Goal: Information Seeking & Learning: Learn about a topic

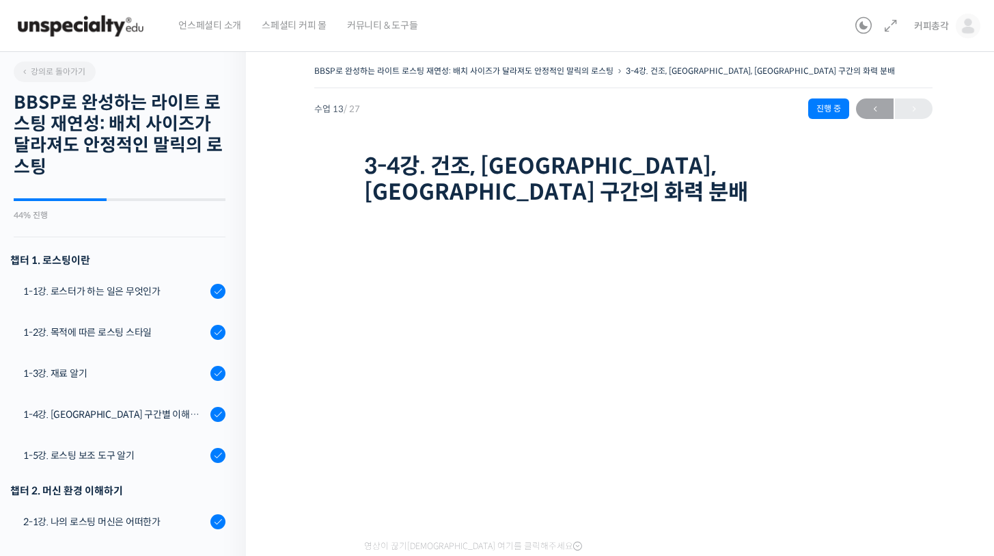
click at [98, 27] on img at bounding box center [81, 25] width 134 height 41
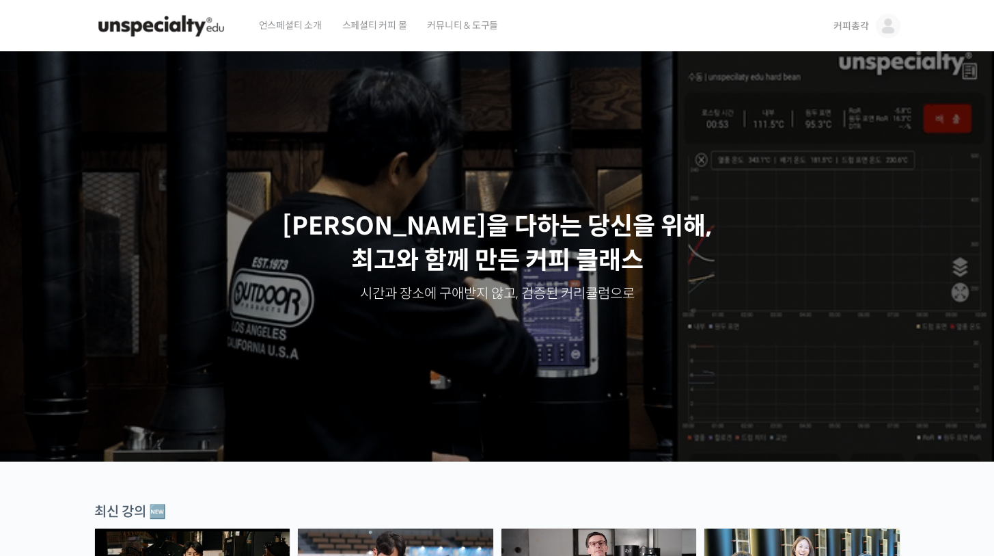
click at [880, 27] on img at bounding box center [888, 26] width 25 height 25
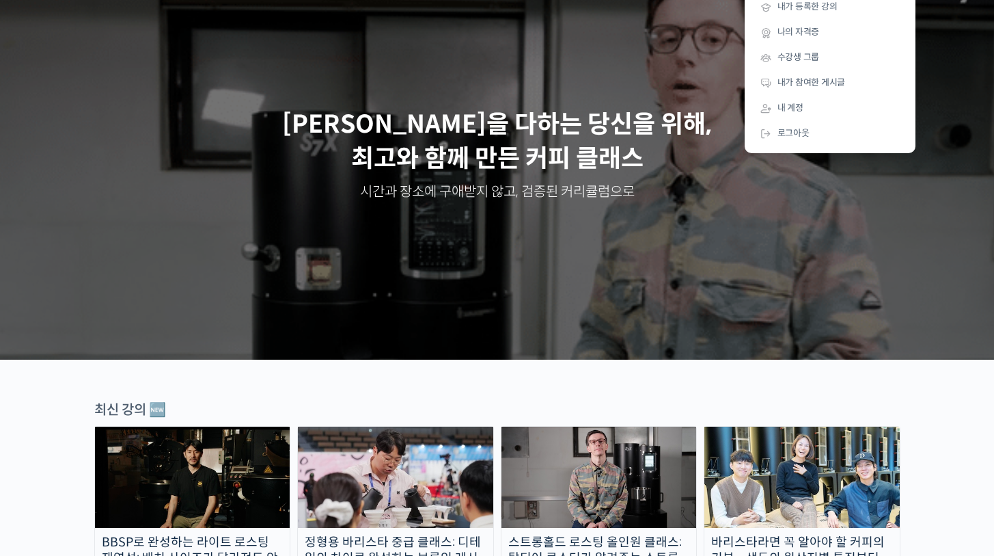
scroll to position [105, 0]
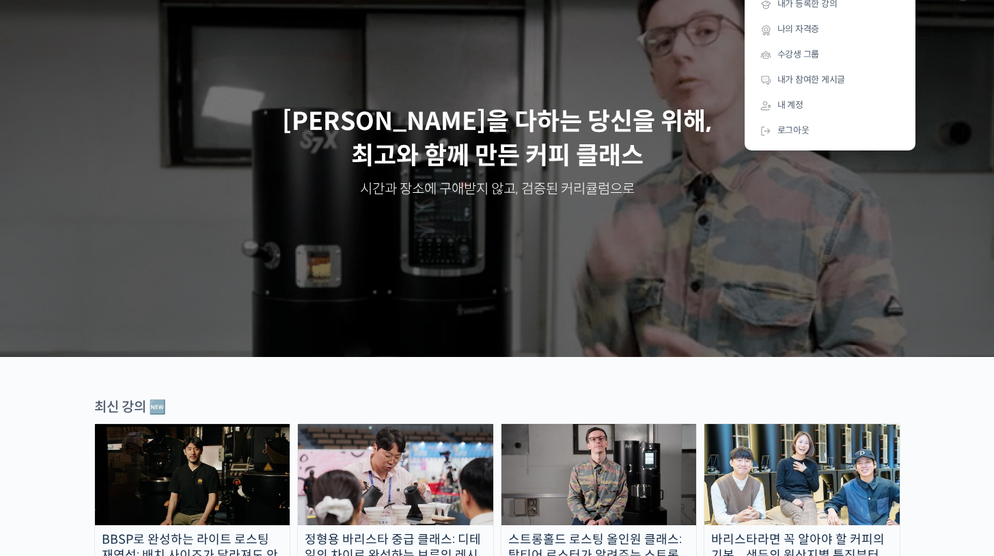
click at [244, 456] on img at bounding box center [192, 474] width 195 height 101
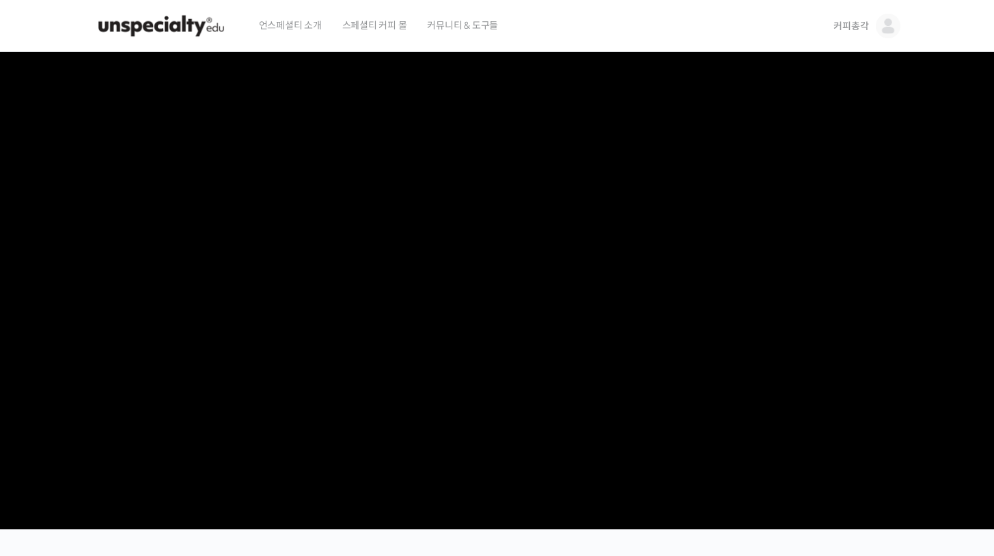
click at [457, 22] on span "커뮤니티 & 도구들" at bounding box center [462, 25] width 71 height 52
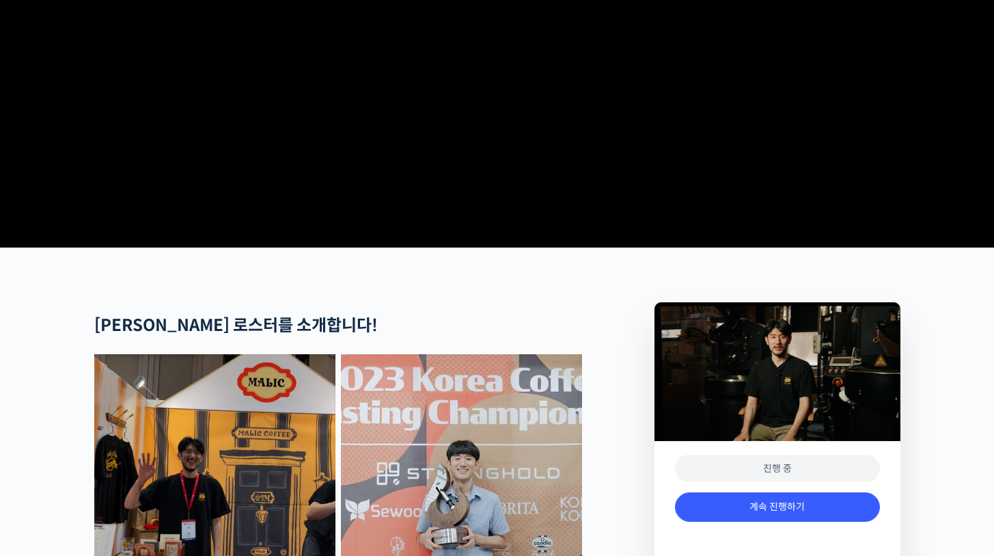
scroll to position [516, 0]
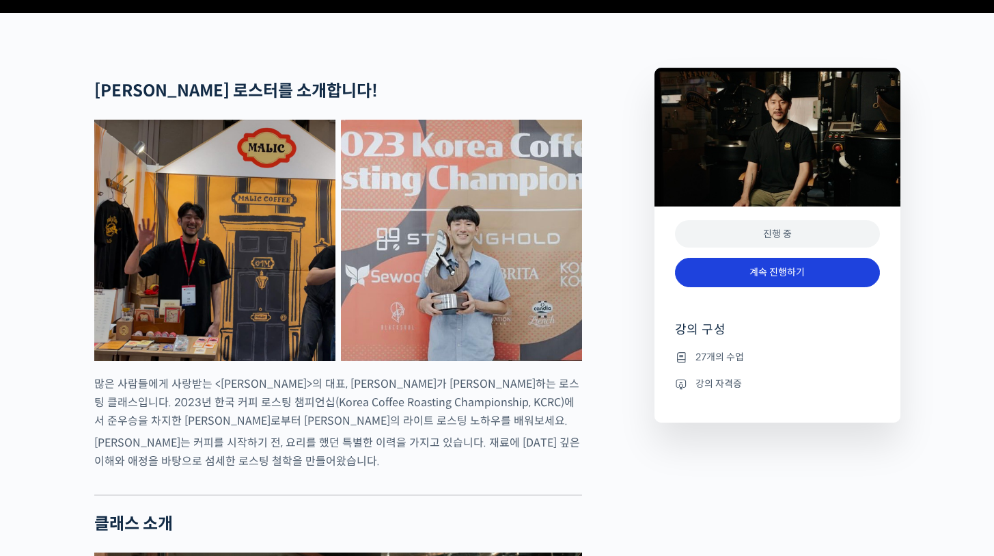
click at [772, 287] on link "계속 진행하기" at bounding box center [777, 272] width 205 height 29
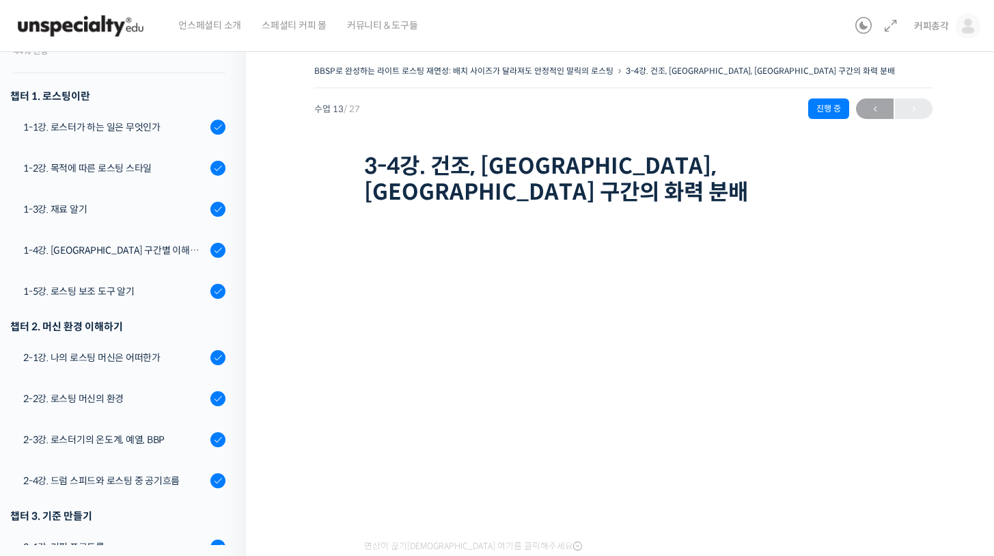
scroll to position [17, 0]
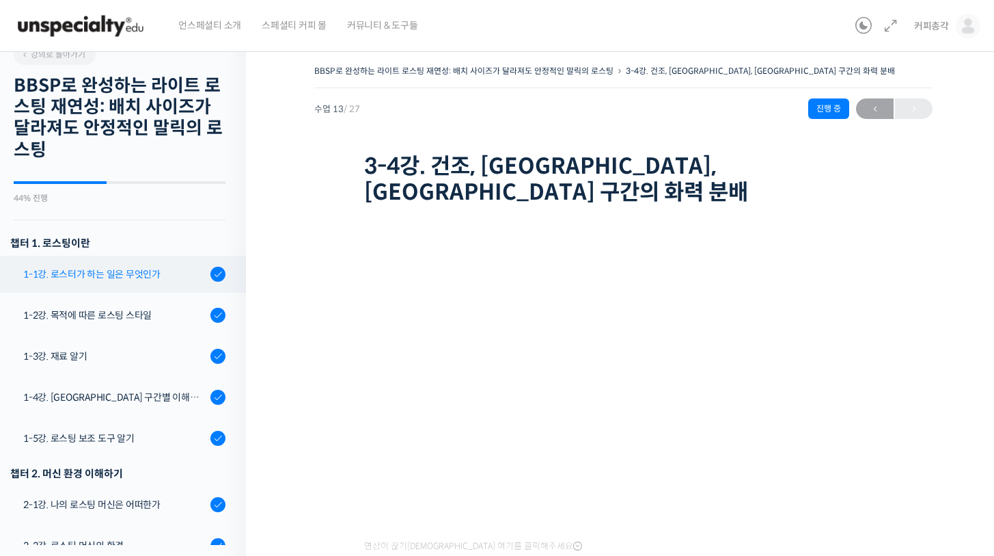
click at [72, 275] on div "1-1강. 로스터가 하는 일은 무엇인가" at bounding box center [114, 274] width 183 height 15
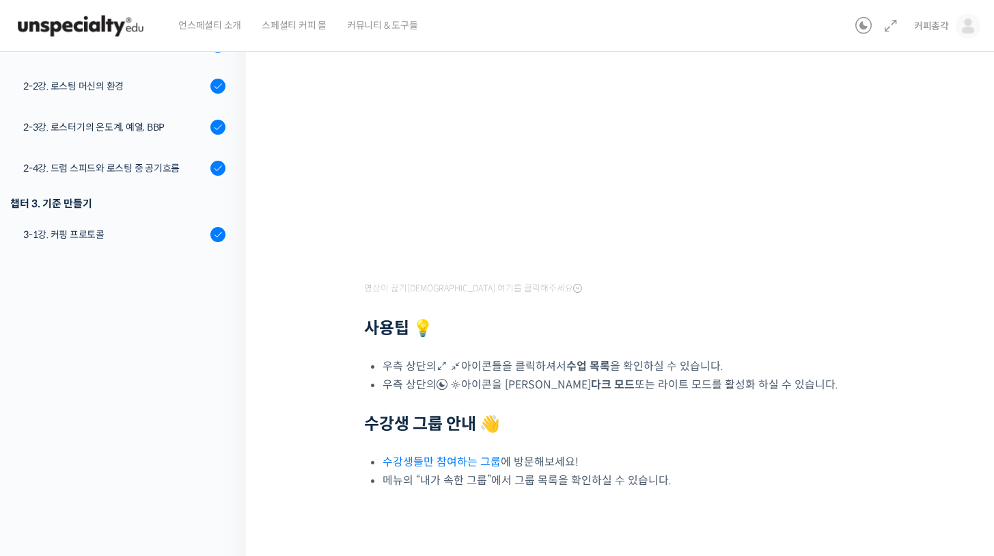
scroll to position [305, 0]
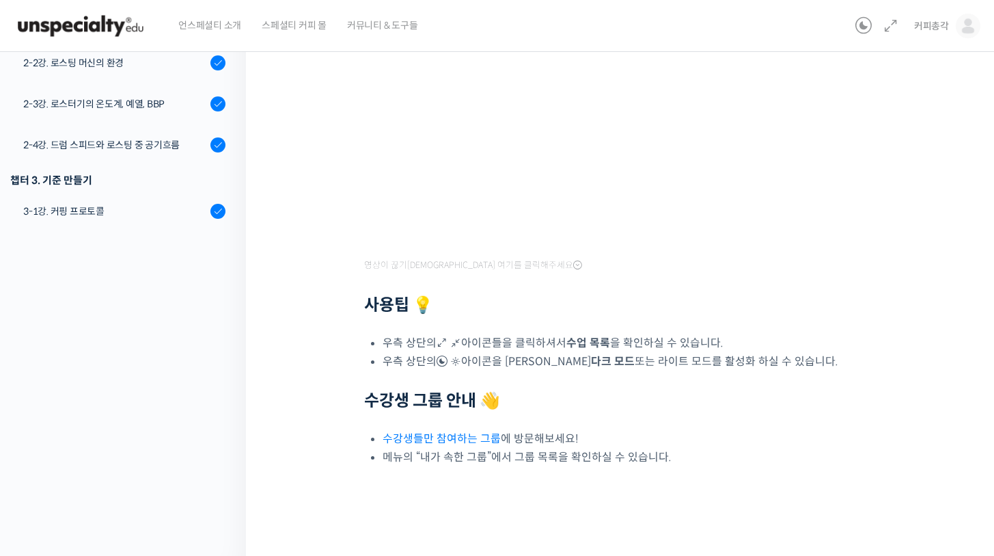
click at [451, 436] on link "수강생들만 참여하는 그룹" at bounding box center [442, 438] width 118 height 14
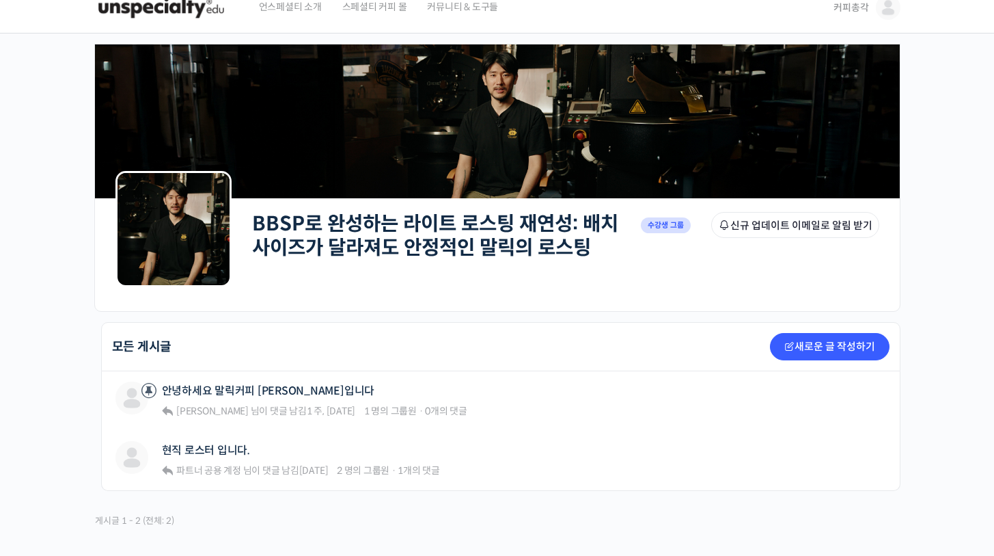
scroll to position [135, 0]
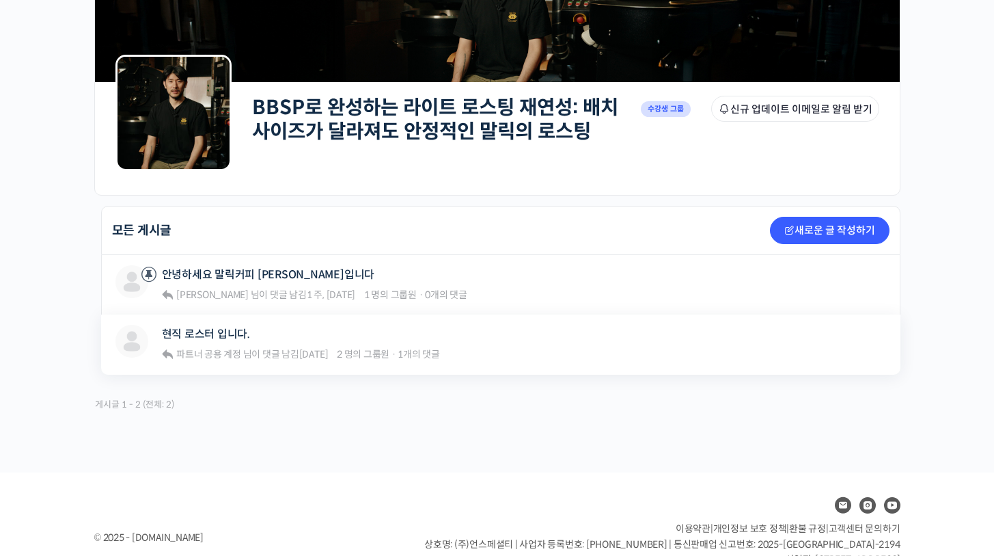
click at [552, 357] on div "커피총각 현직 로스터 입니다. 파트너 공용 계정 님이 댓글 남김 1 주 전 2 명의 그룹원 · 1개의 댓글" at bounding box center [405, 344] width 578 height 39
click at [342, 350] on span "2 명의 그룹원" at bounding box center [363, 354] width 53 height 12
click at [289, 343] on div "현직 로스터 입니다. 파트너 공용 계정 님이 댓글 남김 1 주 전 2 명의 그룹원 · 1개의 댓글" at bounding box center [301, 344] width 279 height 39
click at [216, 330] on link "현직 로스터 입니다." at bounding box center [206, 333] width 88 height 13
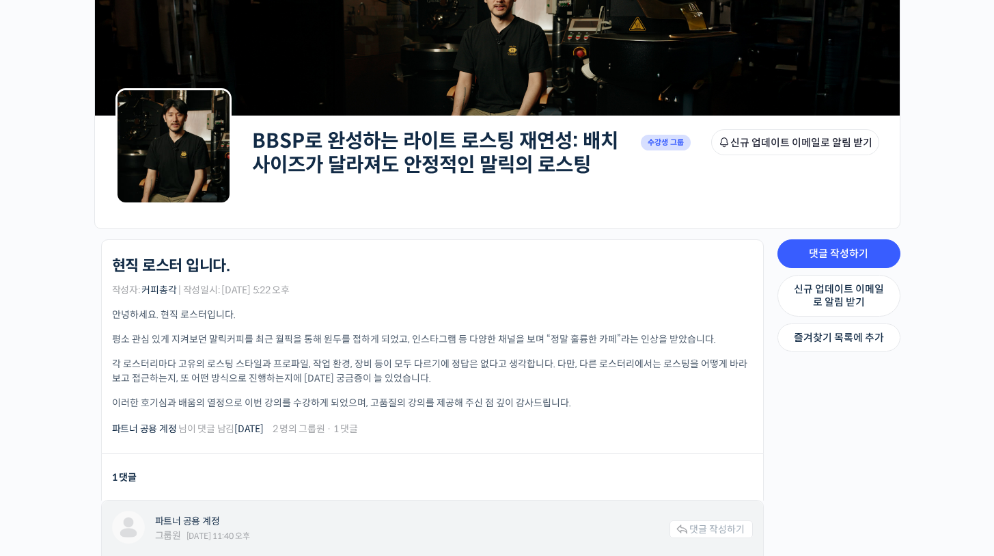
scroll to position [187, 0]
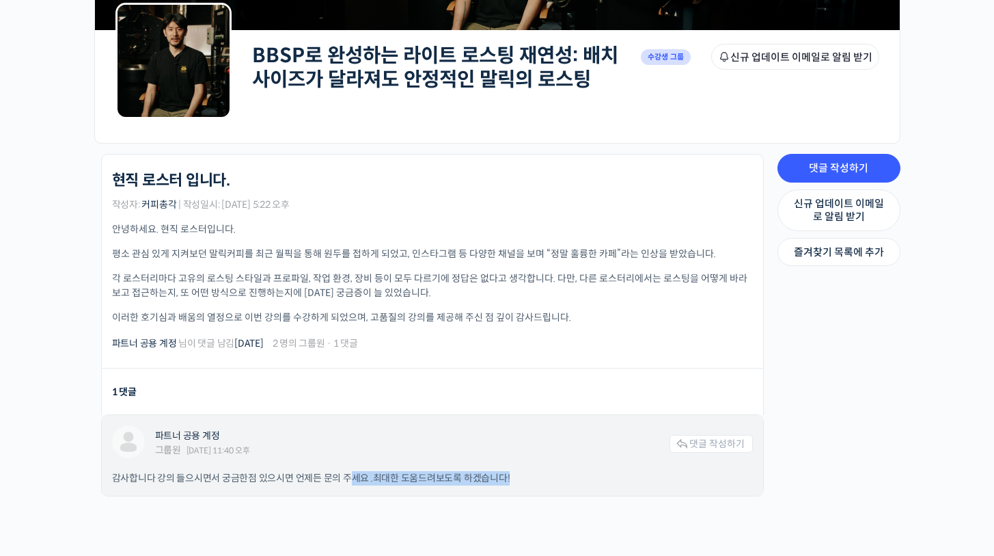
drag, startPoint x: 353, startPoint y: 478, endPoint x: 569, endPoint y: 485, distance: 216.1
click at [569, 485] on div "파트너 공용 계정 그룹원 2025년 08월 09일 11:40 오후 댓글 작성하기 감사합니다 강의 들으시면서 궁금한점 있으시면 언제든 문의 주세…" at bounding box center [433, 455] width 662 height 81
drag, startPoint x: 558, startPoint y: 491, endPoint x: 543, endPoint y: 491, distance: 15.7
click at [556, 491] on div "파트너 공용 계정 그룹원 2025년 08월 09일 11:40 오후 댓글 작성하기 감사합니다 강의 들으시면서 궁금한점 있으시면 언제든 문의 주세…" at bounding box center [433, 455] width 662 height 81
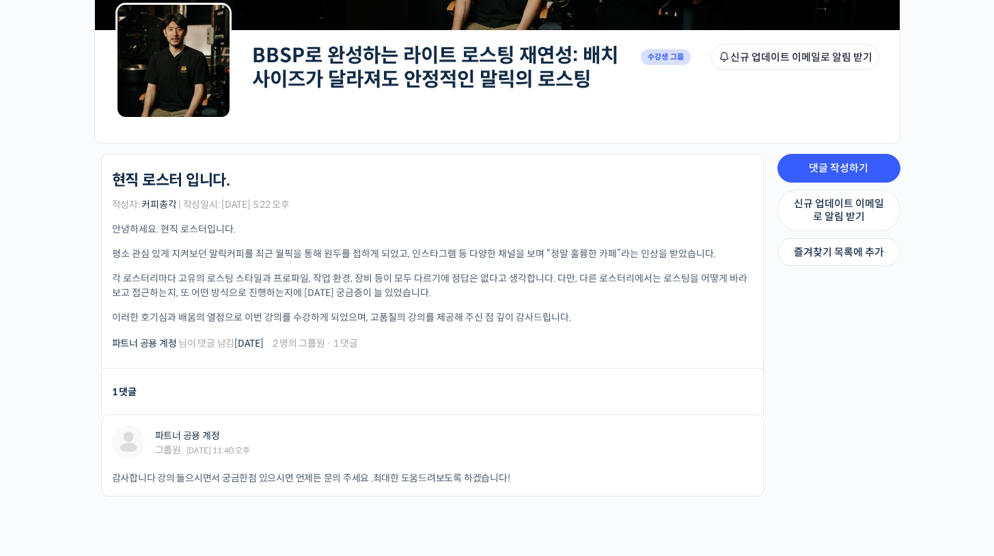
scroll to position [0, 0]
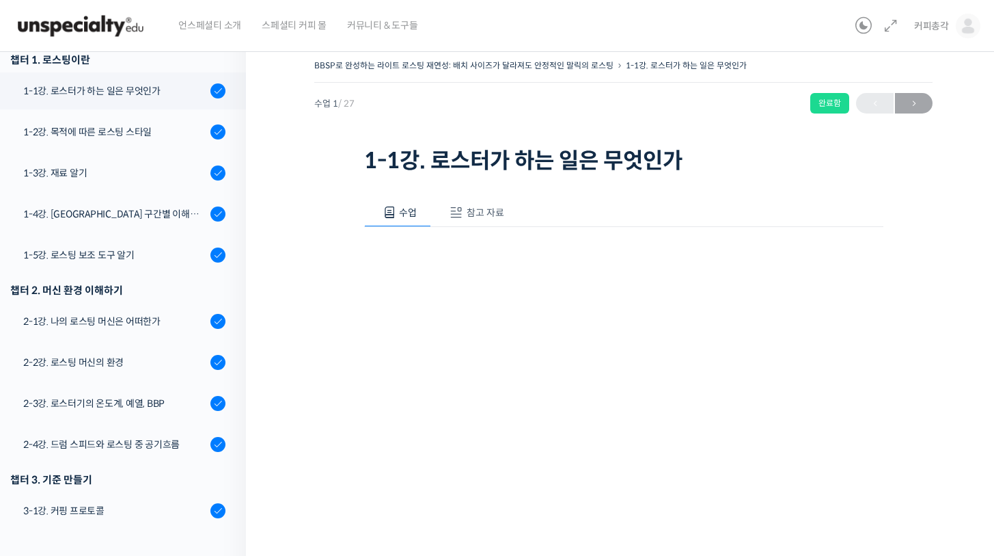
scroll to position [401, 0]
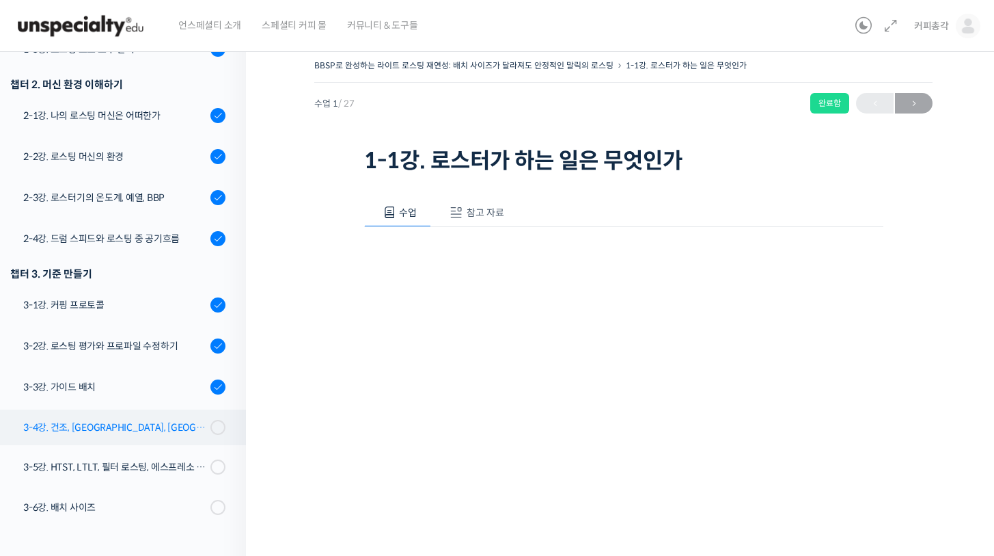
click at [131, 422] on div "3-4강. 건조, [GEOGRAPHIC_DATA], [GEOGRAPHIC_DATA] 구간의 화력 분배" at bounding box center [114, 427] width 183 height 15
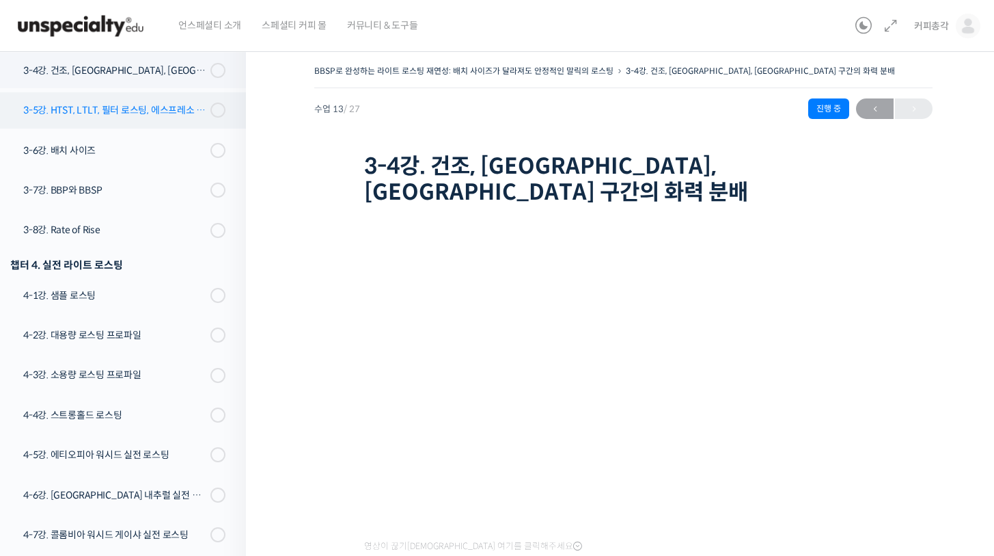
scroll to position [591, 0]
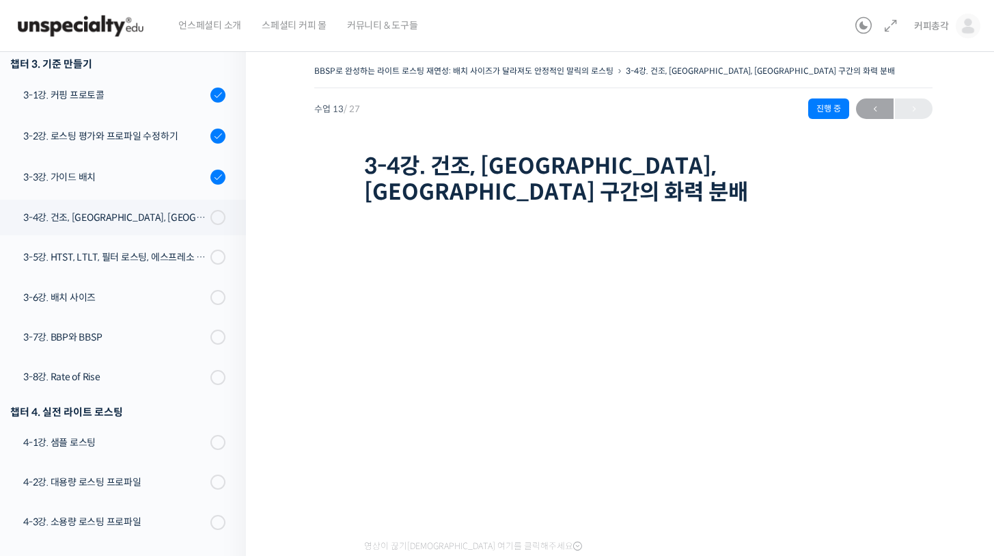
scroll to position [332, 0]
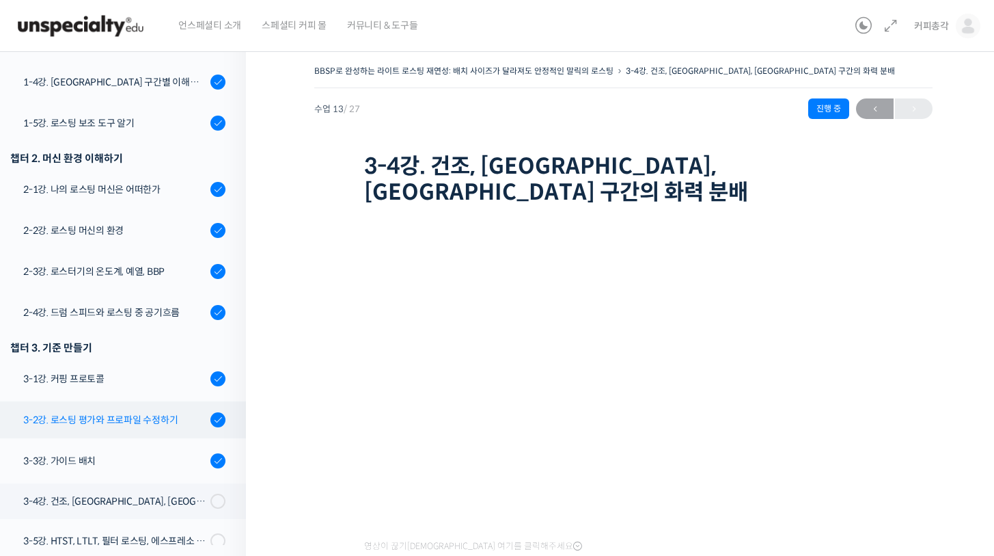
click at [145, 413] on div "3-2강. 로스팅 평가와 프로파일 수정하기" at bounding box center [114, 419] width 183 height 15
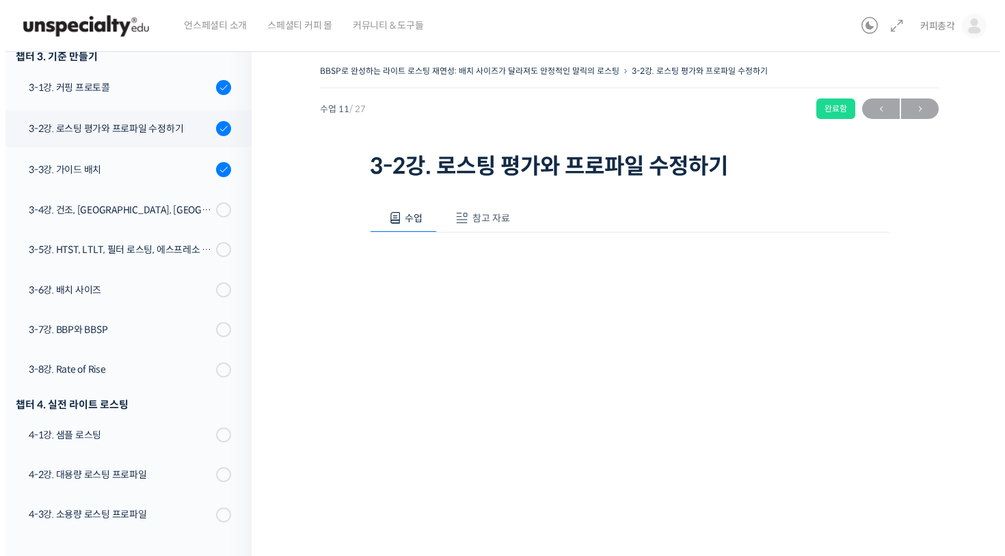
scroll to position [681, 0]
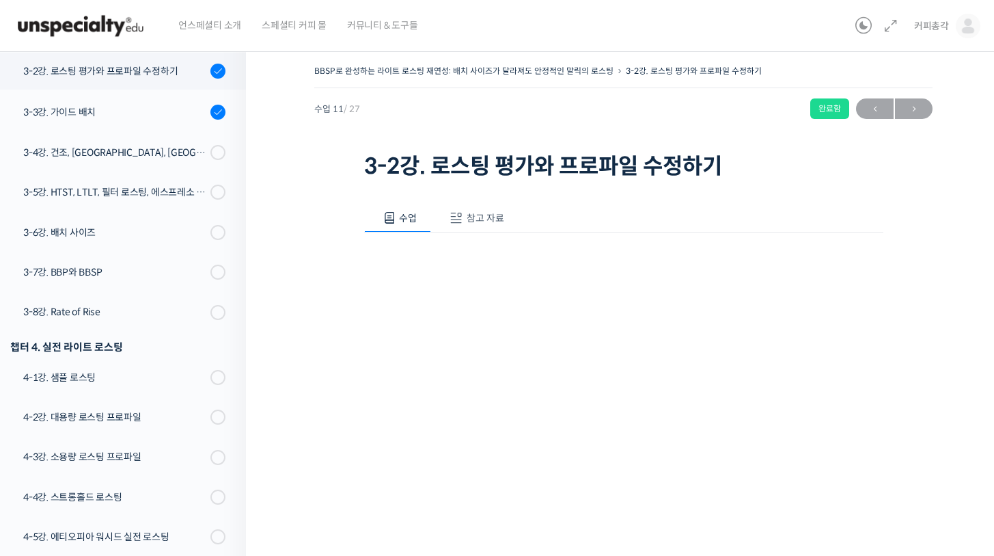
click at [494, 219] on span "참고 자료" at bounding box center [486, 218] width 38 height 12
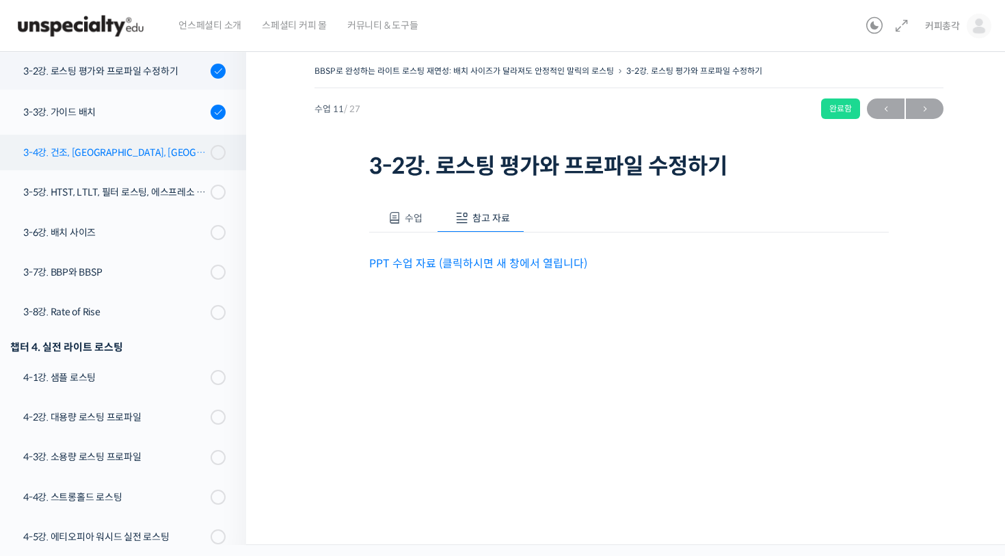
click at [144, 153] on div "3-4강. 건조, [GEOGRAPHIC_DATA], [GEOGRAPHIC_DATA] 구간의 화력 분배" at bounding box center [114, 152] width 183 height 15
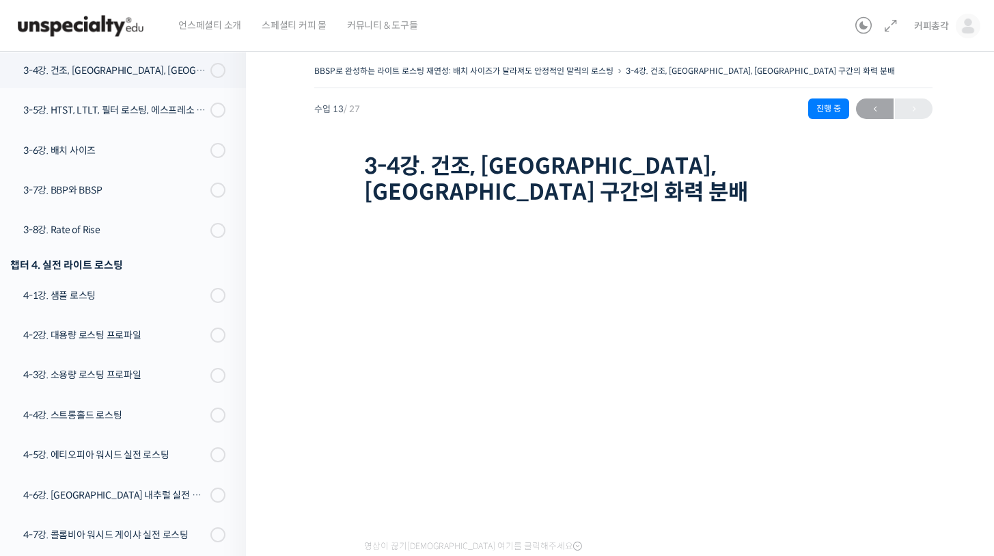
click at [97, 34] on img at bounding box center [81, 25] width 134 height 41
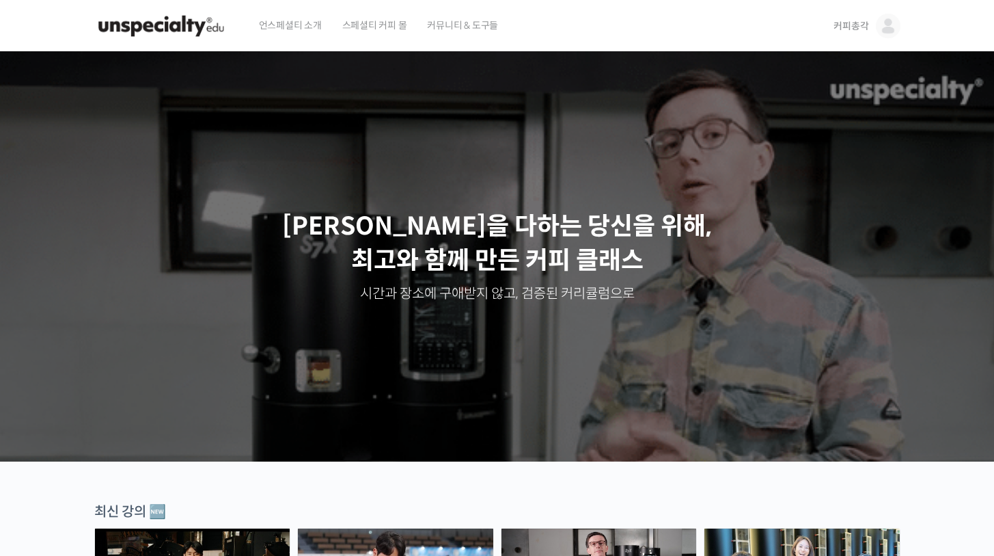
scroll to position [236, 0]
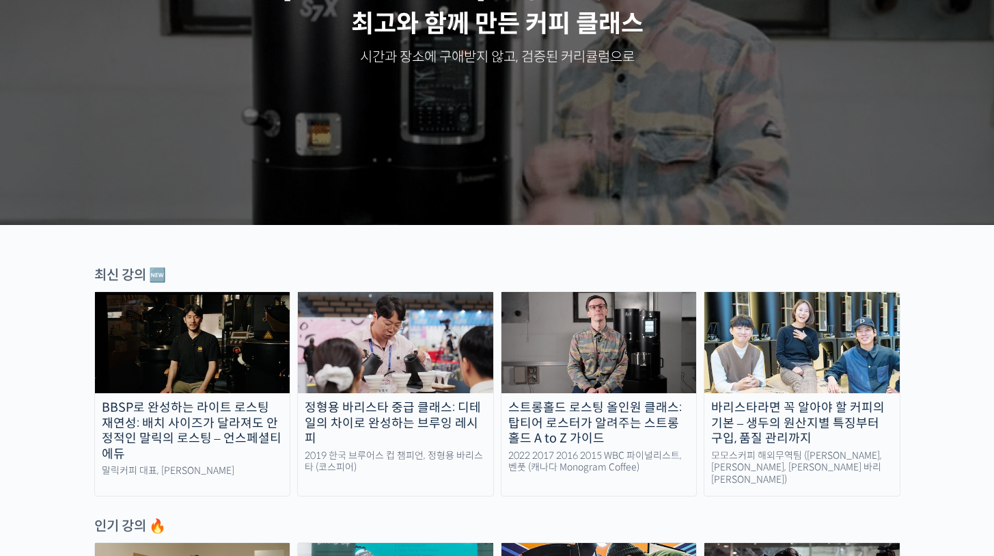
click at [226, 379] on img at bounding box center [192, 342] width 195 height 101
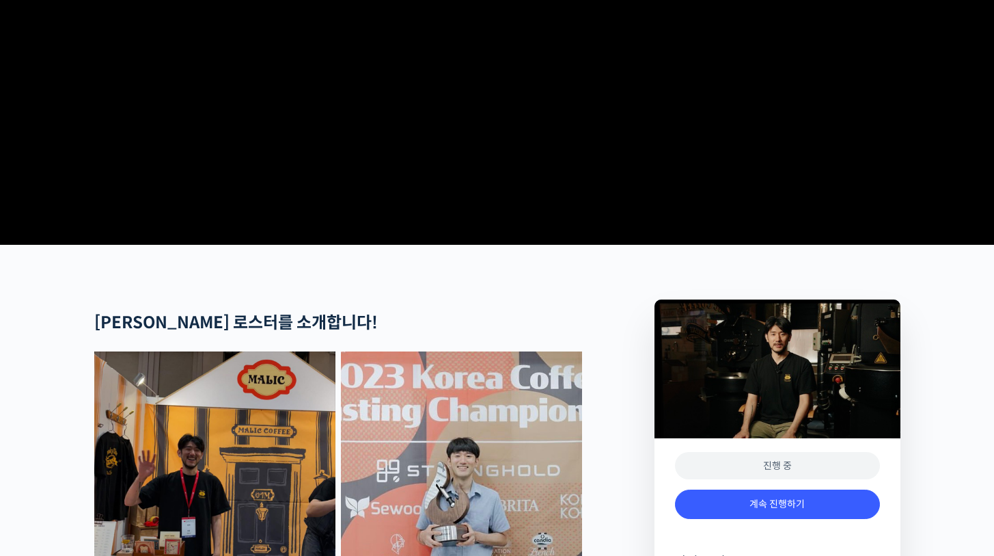
scroll to position [571, 0]
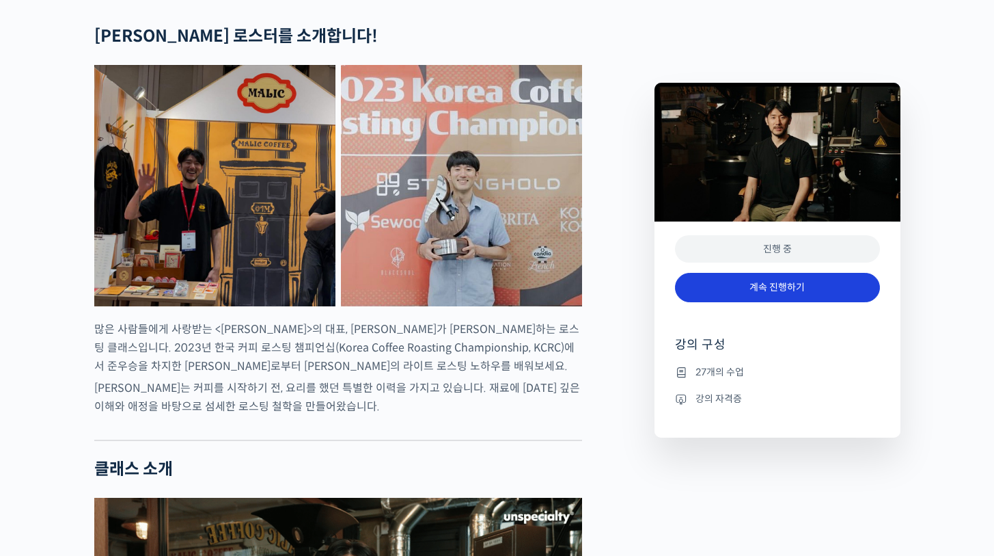
click at [805, 291] on link "계속 진행하기" at bounding box center [777, 287] width 205 height 29
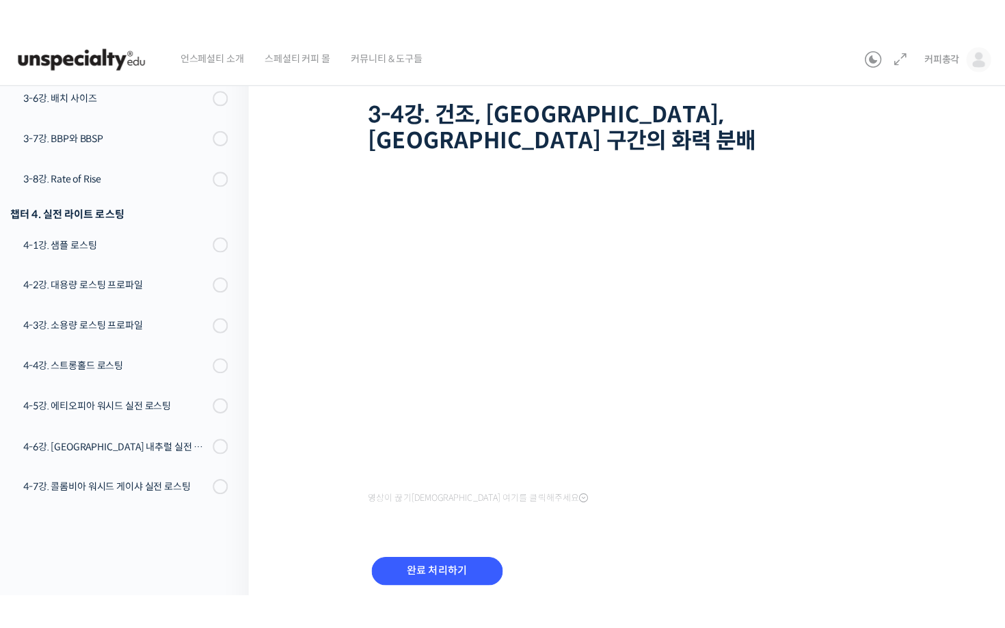
scroll to position [38, 0]
